Goal: Task Accomplishment & Management: Complete application form

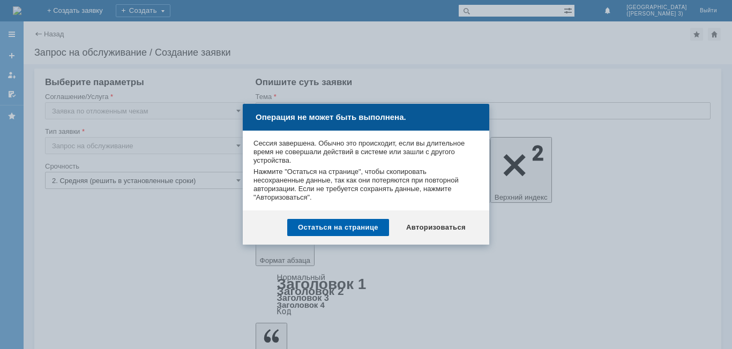
click at [361, 228] on div "Остаться на странице" at bounding box center [338, 227] width 102 height 17
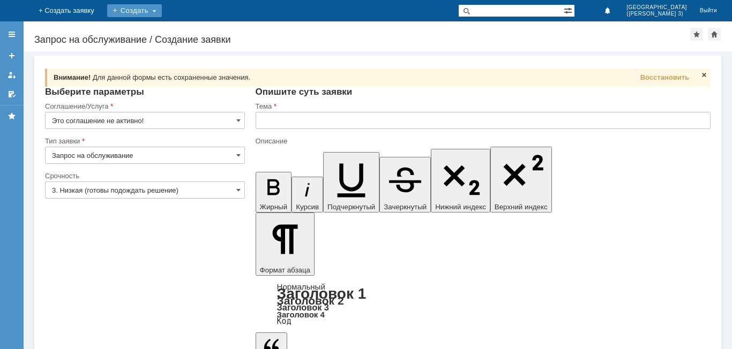
click at [162, 9] on div "Создать" at bounding box center [134, 10] width 55 height 13
click at [157, 119] on input "Это соглашение не активно!" at bounding box center [145, 120] width 200 height 17
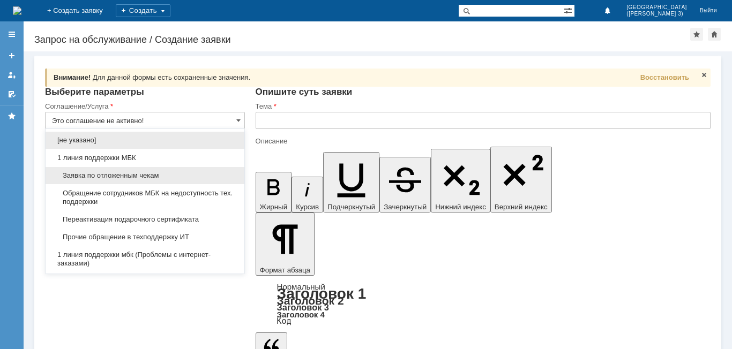
click at [131, 174] on span "Заявка по отложенным чекам" at bounding box center [145, 176] width 186 height 9
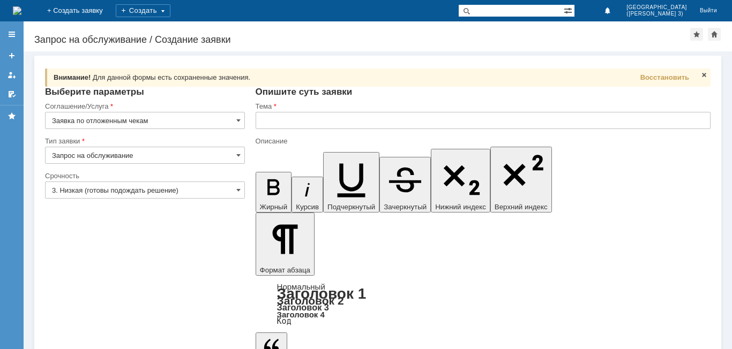
type input "Заявка по отложенным чекам"
click at [124, 197] on input "3. Низкая (готовы подождать решение)" at bounding box center [145, 190] width 200 height 17
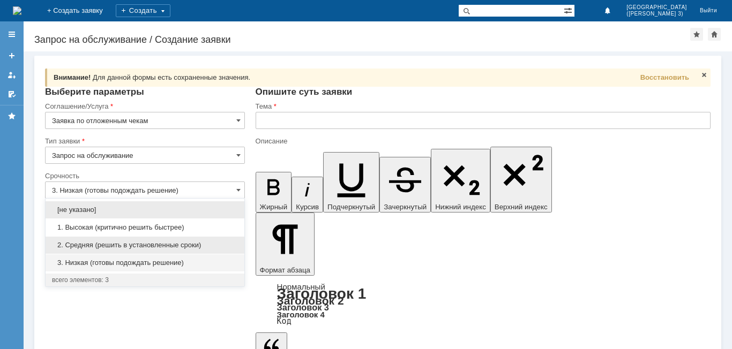
click at [126, 240] on div "2. Средняя (решить в установленные сроки)" at bounding box center [145, 245] width 199 height 17
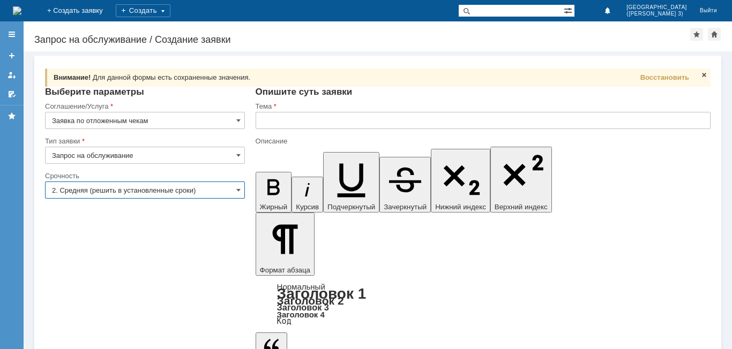
type input "2. Средняя (решить в установленные сроки)"
click at [309, 124] on input "text" at bounding box center [483, 120] width 455 height 17
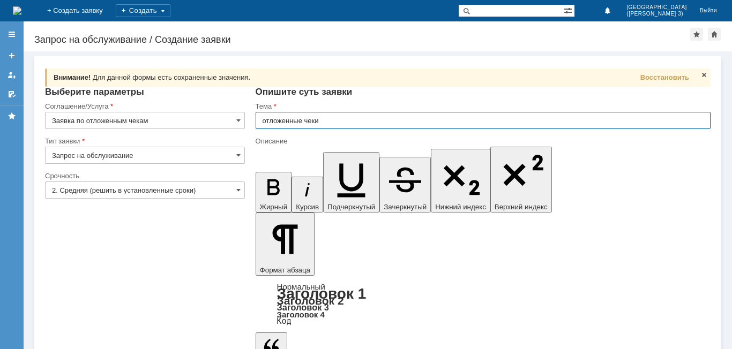
type input "отложенные чеки"
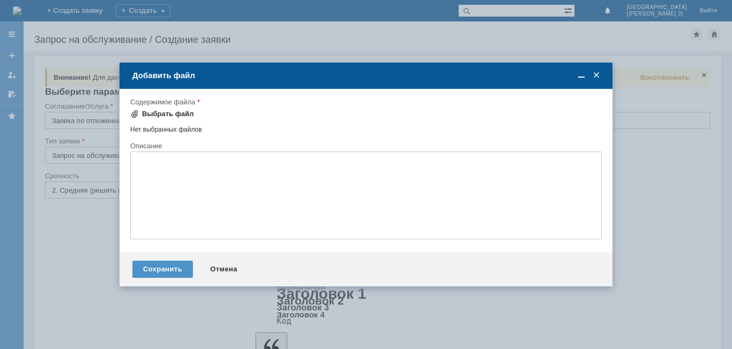
click at [171, 116] on div "Выбрать файл" at bounding box center [168, 114] width 52 height 9
click at [165, 115] on div "Выбрать файл" at bounding box center [168, 114] width 52 height 9
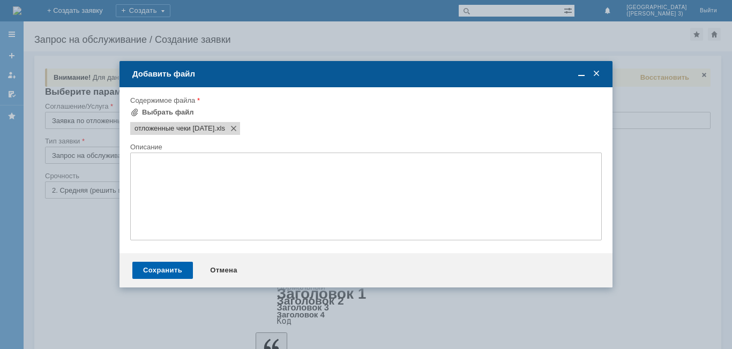
click at [166, 270] on div "Сохранить" at bounding box center [162, 270] width 61 height 17
